Goal: Task Accomplishment & Management: Manage account settings

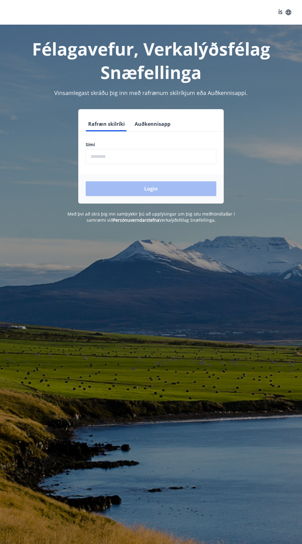
click at [172, 159] on input "phone" at bounding box center [151, 156] width 131 height 15
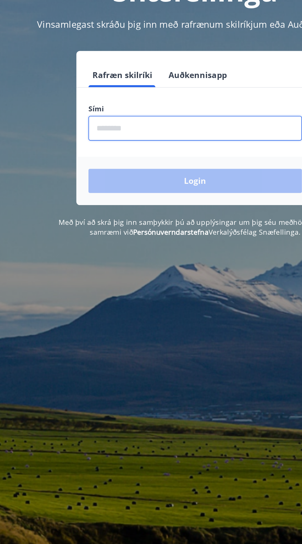
type input "********"
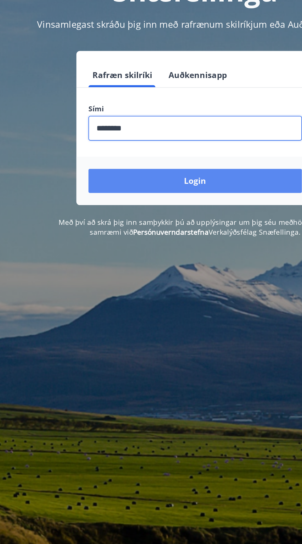
click at [168, 194] on button "Login" at bounding box center [151, 188] width 131 height 15
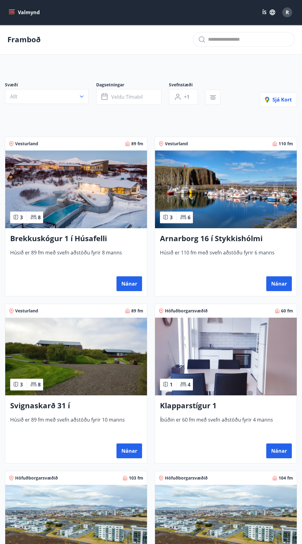
click at [33, 14] on button "Valmynd" at bounding box center [24, 12] width 35 height 11
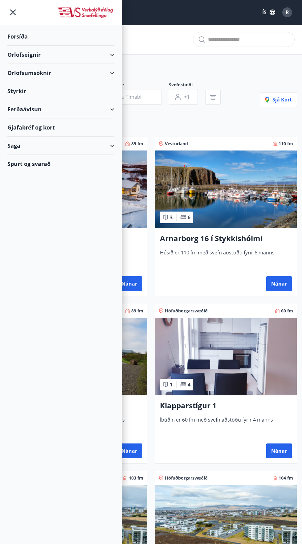
click at [60, 32] on div "Forsíða" at bounding box center [60, 36] width 107 height 18
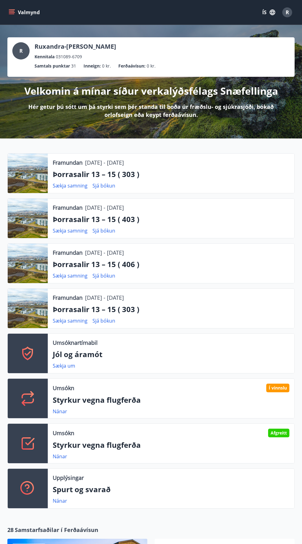
click at [274, 10] on icon "button" at bounding box center [273, 13] width 6 height 6
click at [201, 39] on span "English" at bounding box center [195, 39] width 15 height 6
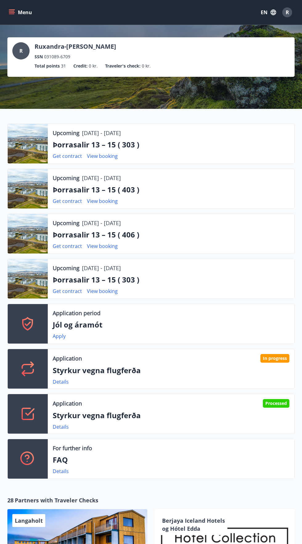
click at [16, 11] on button "Menu" at bounding box center [20, 12] width 27 height 11
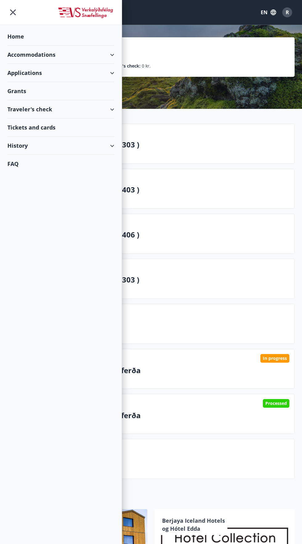
click at [23, 54] on div "Accommodations" at bounding box center [60, 55] width 107 height 18
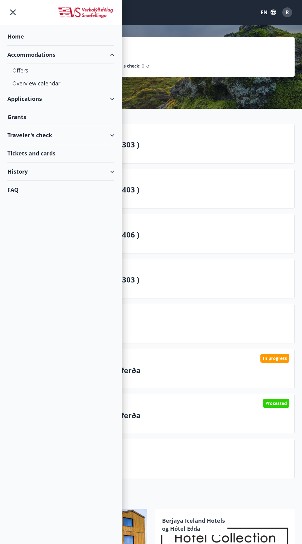
click at [18, 30] on div "Home" at bounding box center [60, 36] width 107 height 18
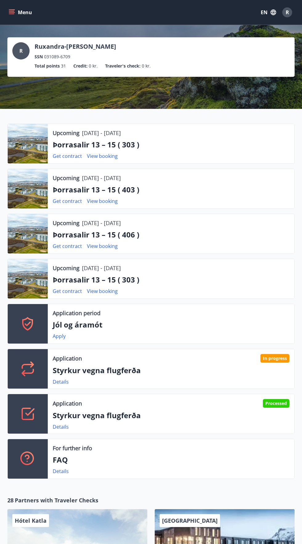
click at [67, 50] on p "Ruxandra-[PERSON_NAME]" at bounding box center [76, 46] width 82 height 9
click at [12, 12] on icon "menu" at bounding box center [12, 12] width 7 height 1
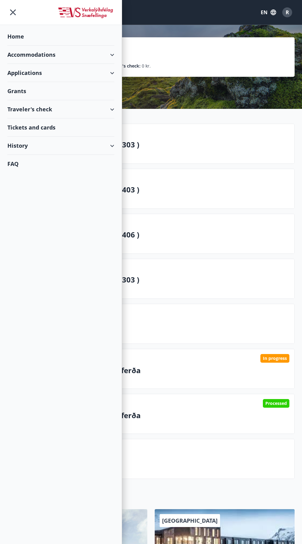
click at [17, 147] on div "History" at bounding box center [60, 146] width 107 height 18
click at [19, 174] on div "Bookings" at bounding box center [60, 174] width 97 height 13
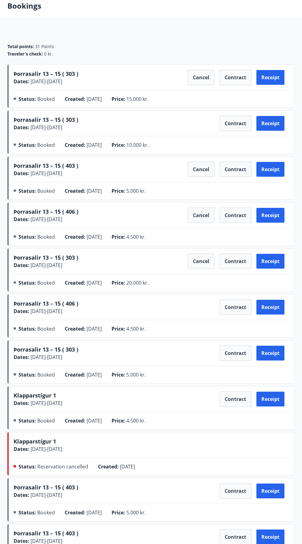
scroll to position [59, 0]
